Goal: Task Accomplishment & Management: Use online tool/utility

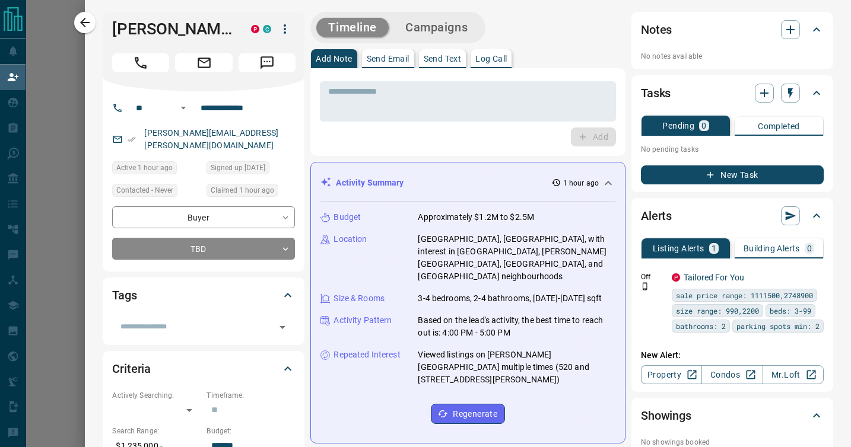
scroll to position [339, 790]
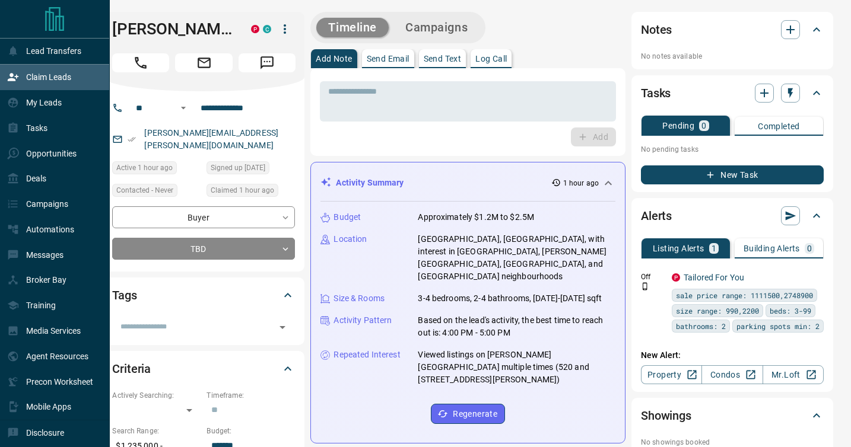
click at [46, 82] on p "Claim Leads" at bounding box center [48, 76] width 45 height 9
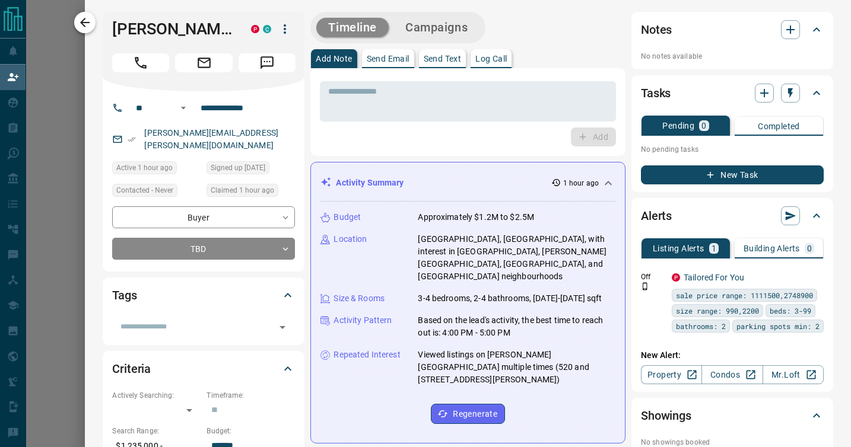
click at [84, 24] on icon "button" at bounding box center [85, 22] width 14 height 14
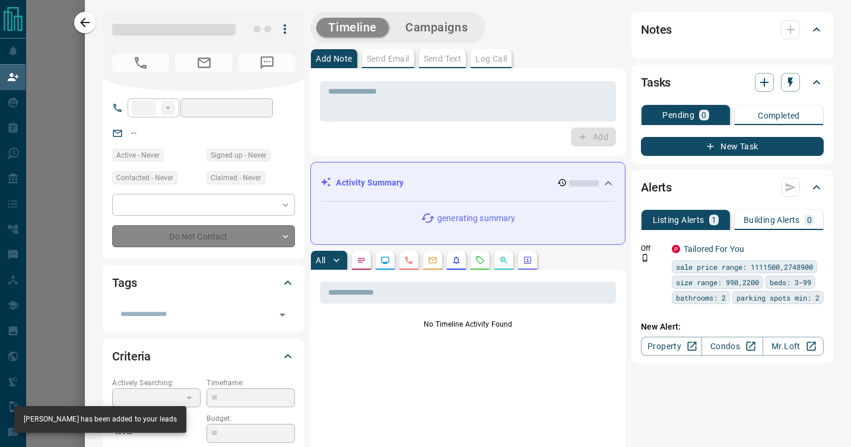
type input "**"
type input "**********"
type input "**"
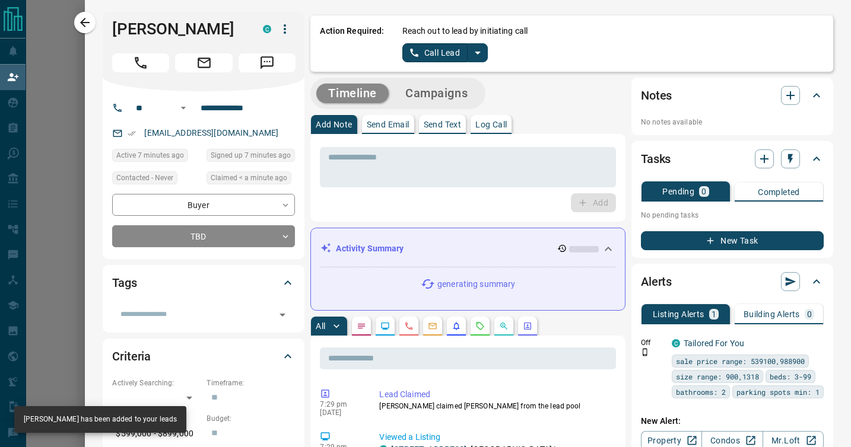
click at [475, 52] on icon "split button" at bounding box center [478, 53] width 6 height 3
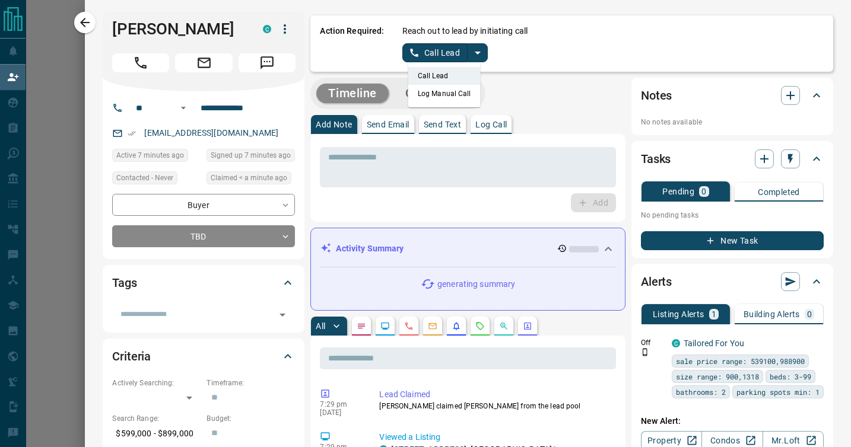
click at [454, 91] on li "Log Manual Call" at bounding box center [444, 94] width 72 height 18
click at [442, 55] on button "Log Manual Call" at bounding box center [441, 52] width 78 height 19
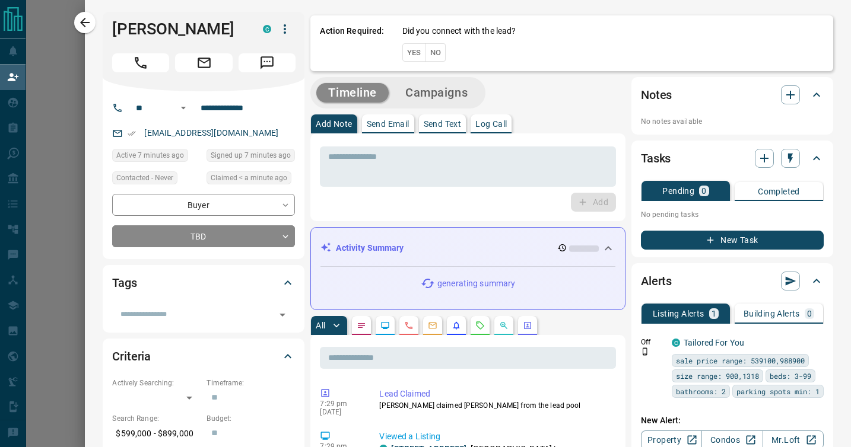
click at [437, 52] on button "No" at bounding box center [435, 52] width 21 height 18
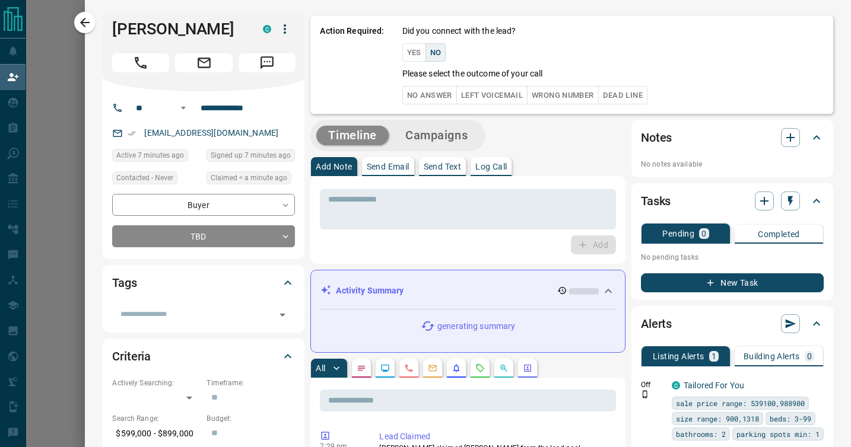
click at [428, 95] on button "No Answer" at bounding box center [429, 95] width 55 height 18
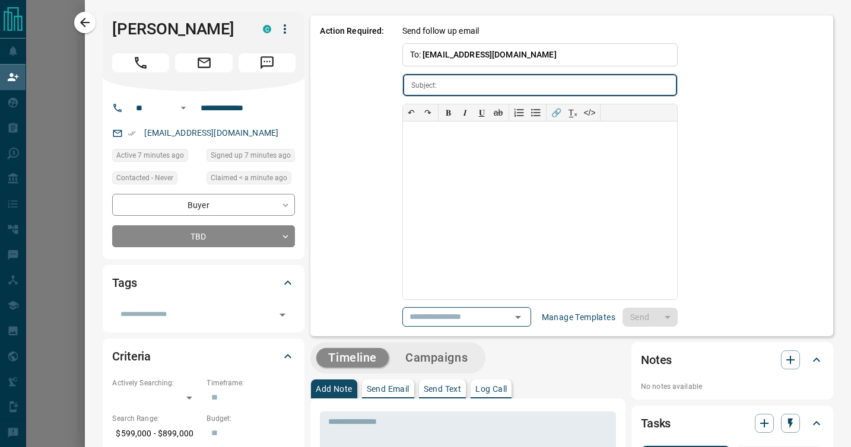
type input "**********"
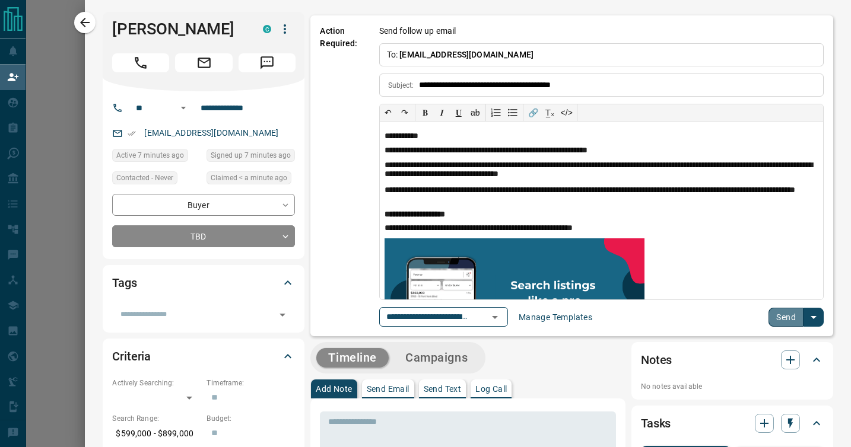
click at [786, 316] on button "Send" at bounding box center [785, 317] width 35 height 19
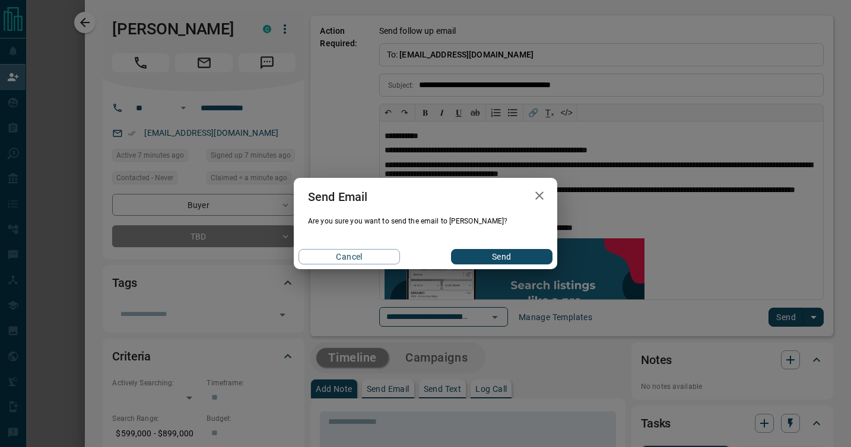
click at [503, 253] on button "Send" at bounding box center [501, 256] width 101 height 15
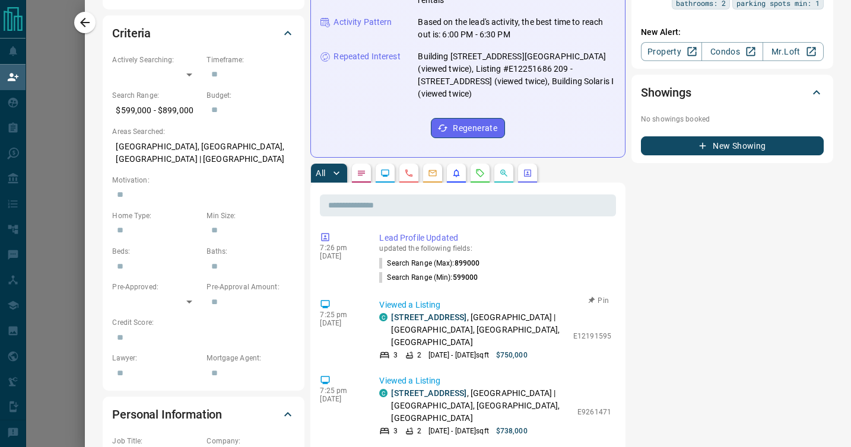
scroll to position [0, 0]
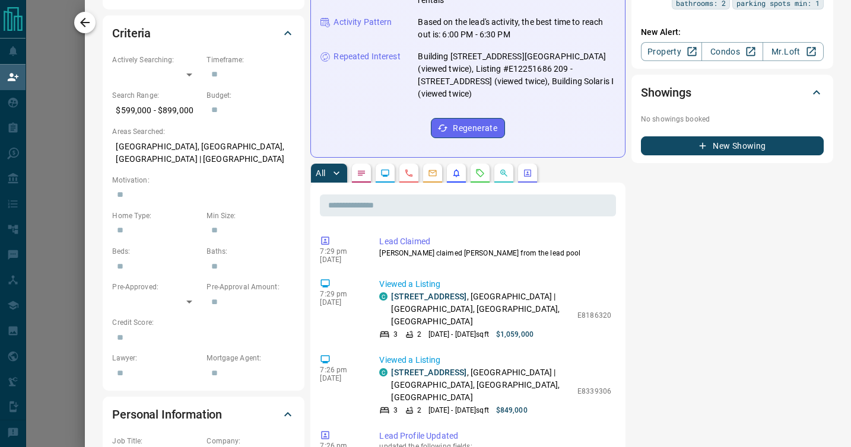
click at [85, 23] on icon "button" at bounding box center [84, 22] width 9 height 9
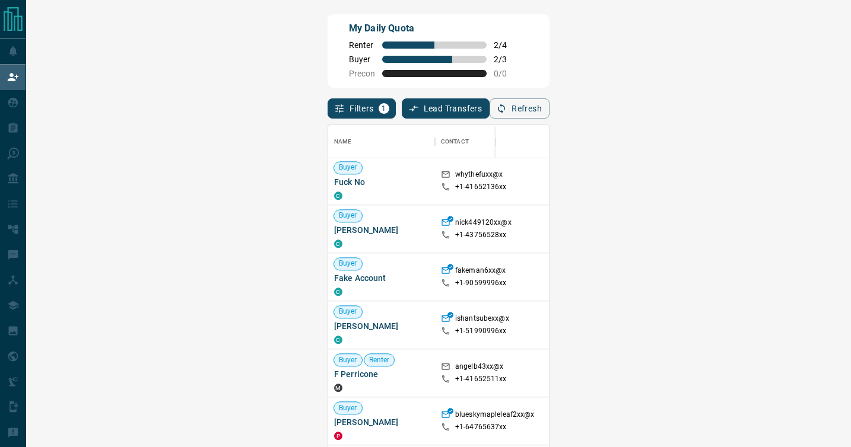
scroll to position [1183, 0]
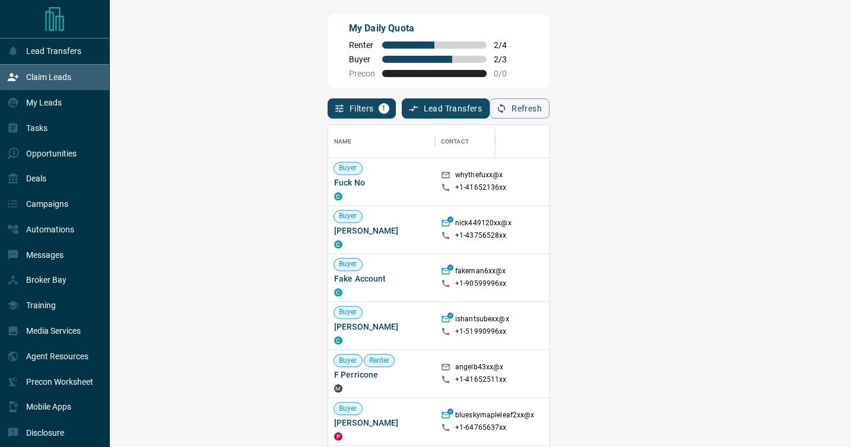
click at [43, 74] on p "Claim Leads" at bounding box center [48, 76] width 45 height 9
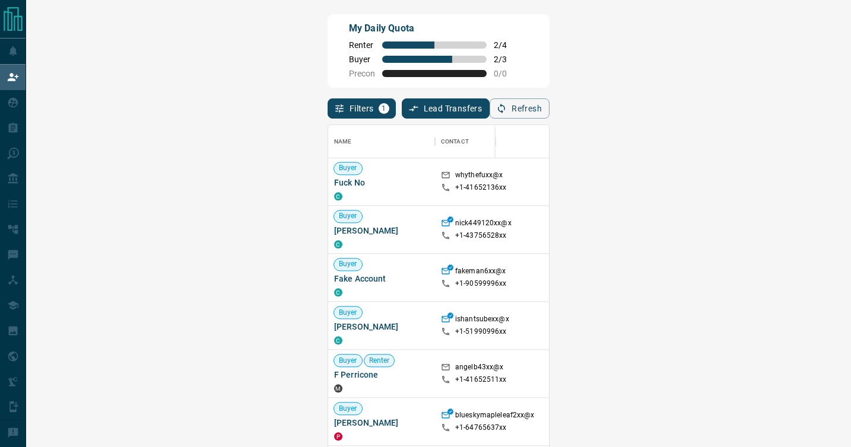
click at [328, 107] on button "Filters 1" at bounding box center [362, 109] width 68 height 20
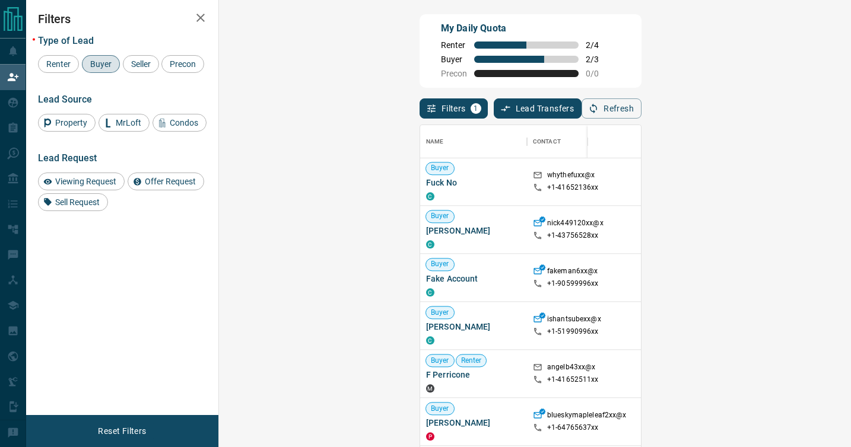
scroll to position [339, 606]
click at [60, 60] on span "Renter" at bounding box center [58, 63] width 33 height 9
click at [93, 61] on span "Buyer" at bounding box center [101, 63] width 30 height 9
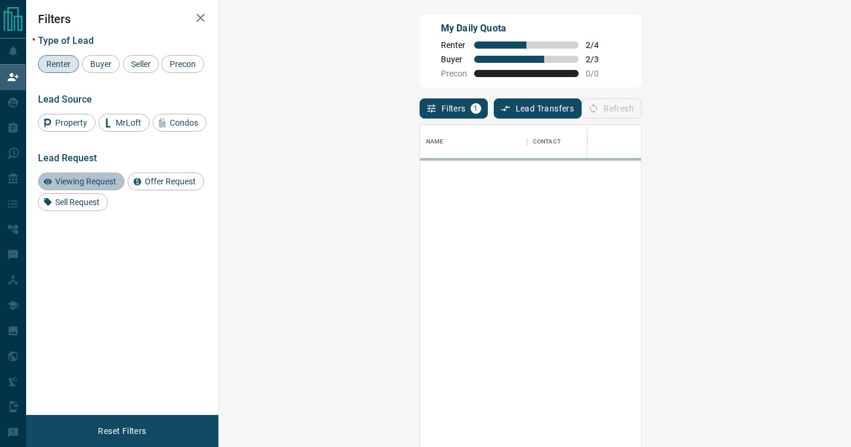
scroll to position [0, 0]
click at [74, 177] on span "Viewing Request" at bounding box center [85, 181] width 69 height 9
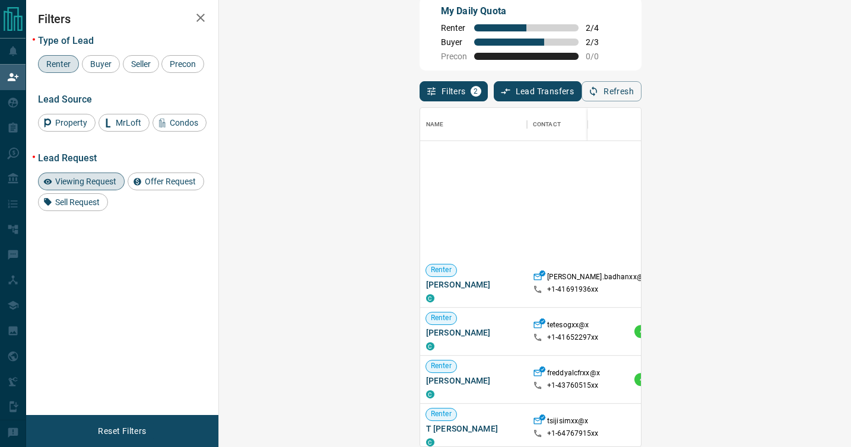
scroll to position [103, 0]
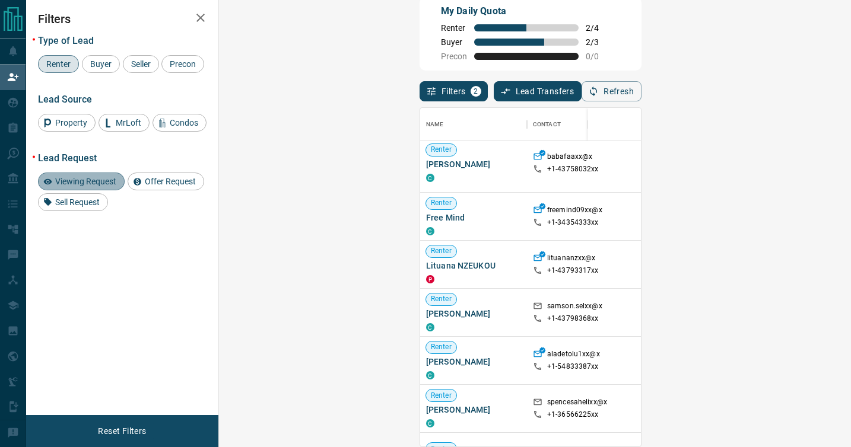
click at [100, 183] on span "Viewing Request" at bounding box center [85, 181] width 69 height 9
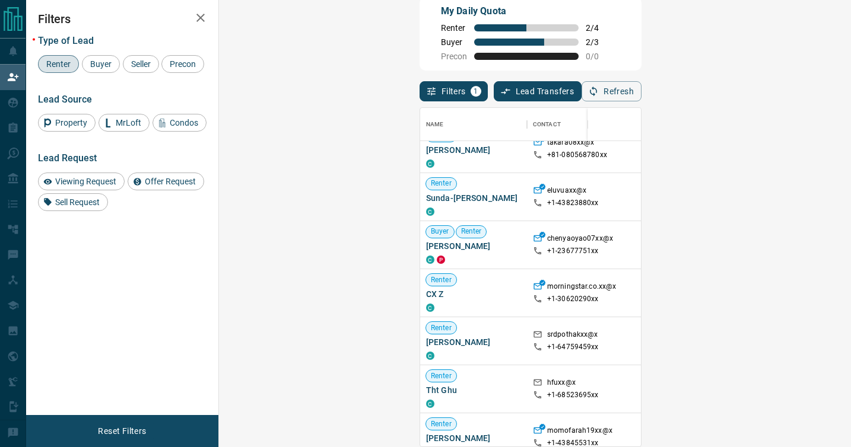
scroll to position [301, 0]
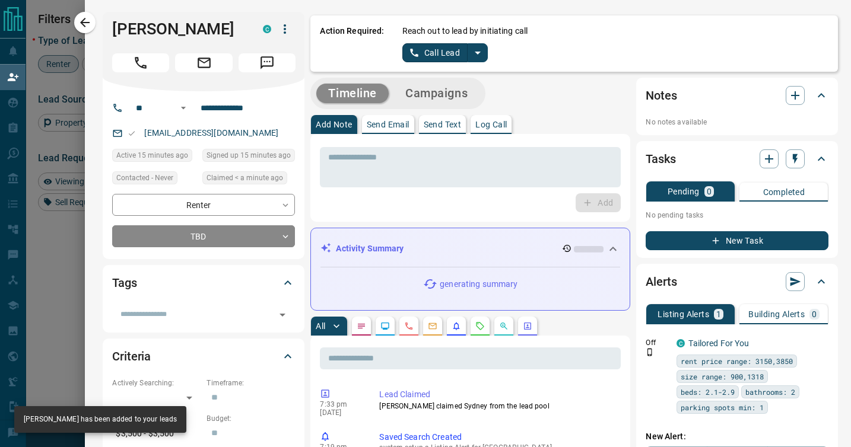
click at [477, 52] on icon "split button" at bounding box center [478, 53] width 6 height 3
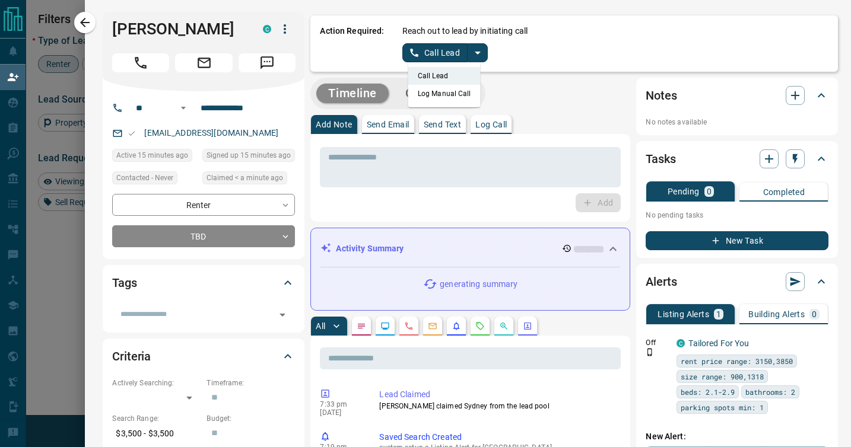
click at [439, 96] on li "Log Manual Call" at bounding box center [444, 94] width 72 height 18
click at [433, 53] on button "Log Manual Call" at bounding box center [441, 52] width 78 height 19
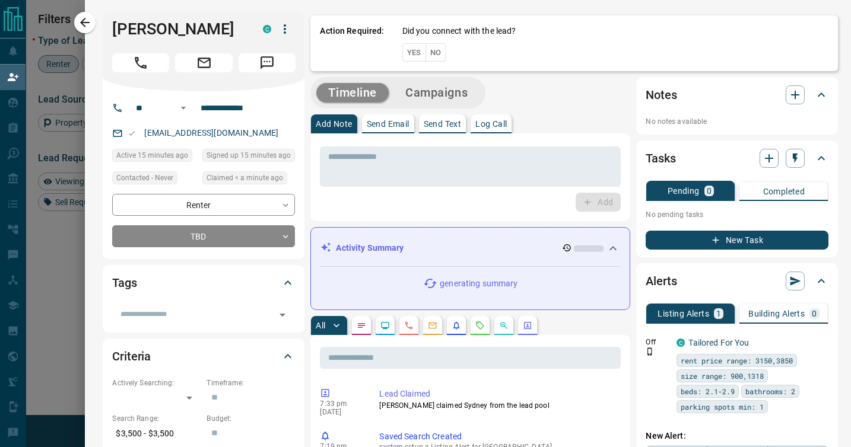
click at [435, 46] on button "No" at bounding box center [435, 52] width 21 height 18
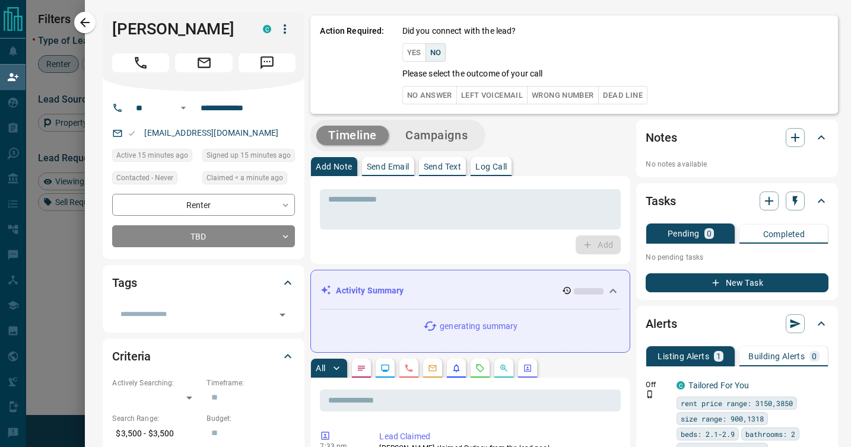
click at [430, 97] on button "No Answer" at bounding box center [429, 95] width 55 height 18
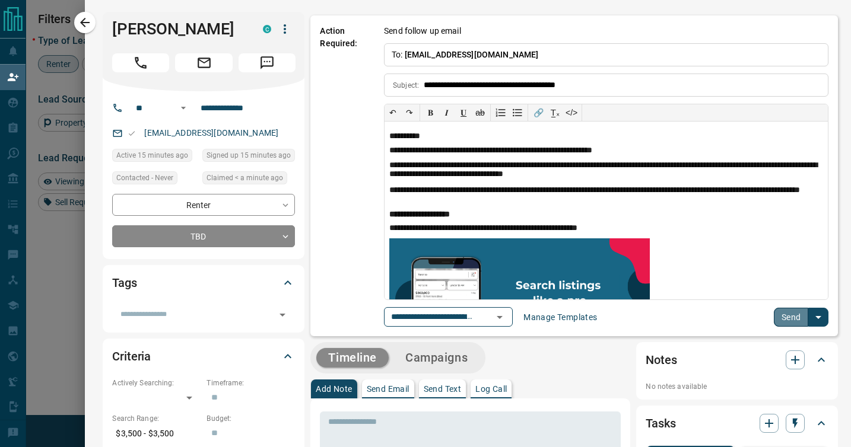
click at [787, 319] on button "Send" at bounding box center [791, 317] width 35 height 19
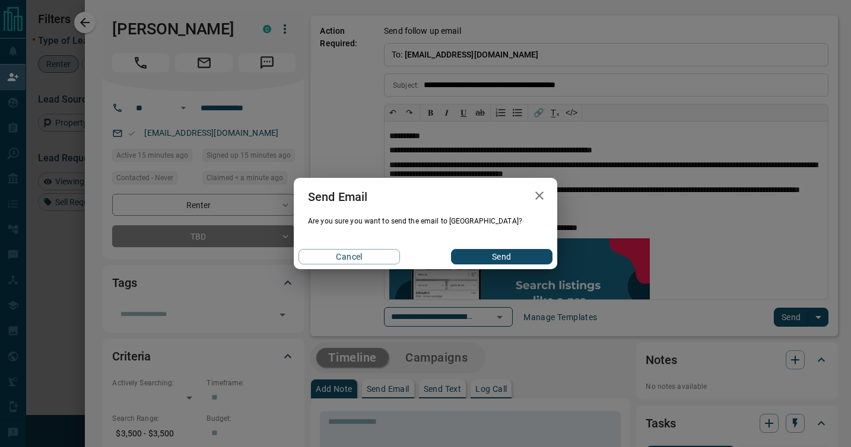
click at [498, 255] on button "Send" at bounding box center [501, 256] width 101 height 15
